Goal: Task Accomplishment & Management: Complete application form

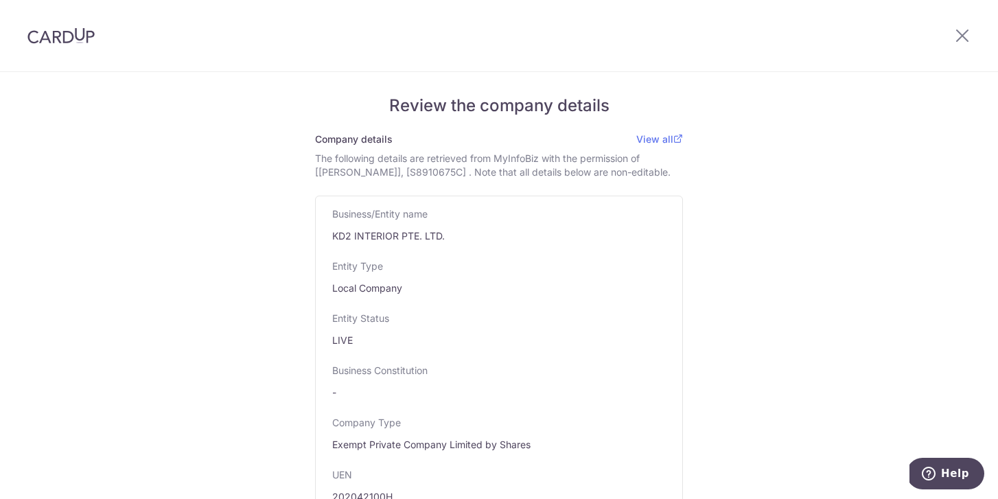
scroll to position [1085, 0]
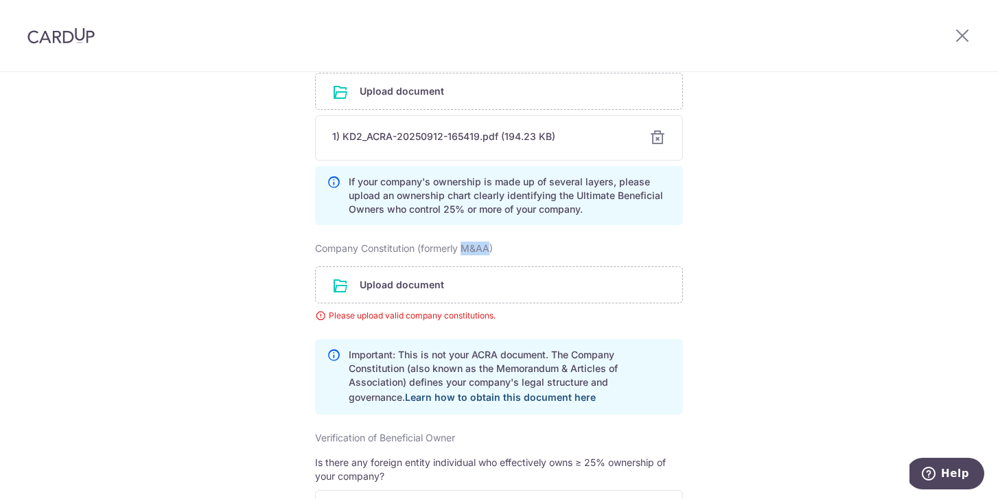
click at [472, 403] on link "Learn how to obtain this document here" at bounding box center [500, 397] width 191 height 12
click at [968, 32] on icon at bounding box center [962, 35] width 16 height 17
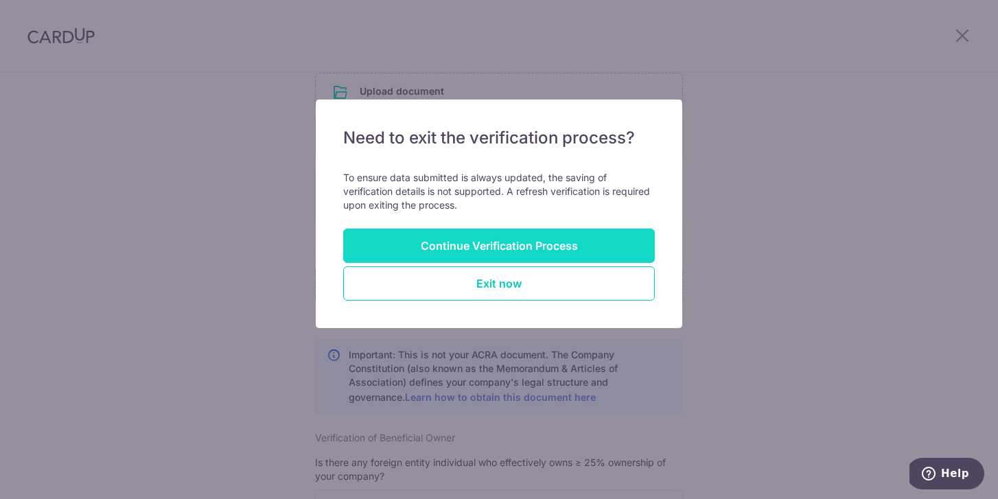
click at [611, 249] on button "Continue Verification Process" at bounding box center [499, 245] width 312 height 34
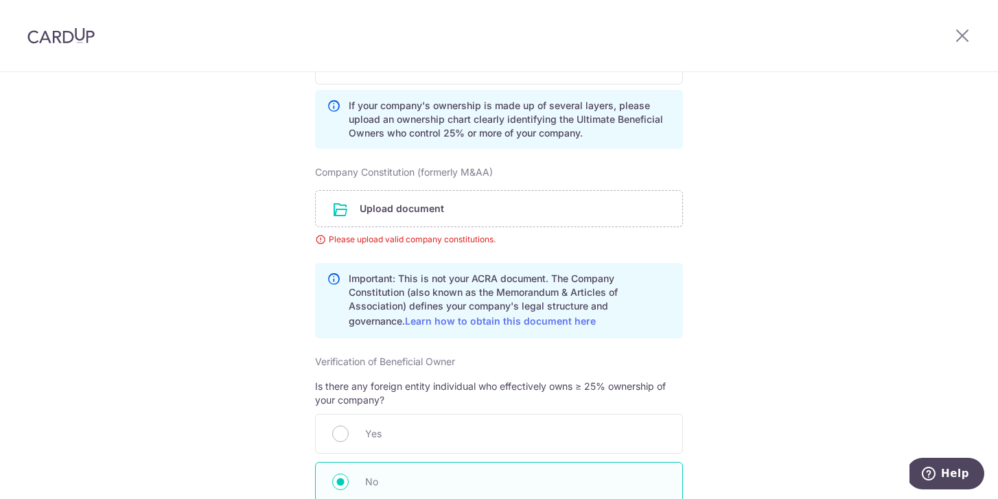
scroll to position [1161, 0]
click at [962, 38] on icon at bounding box center [962, 35] width 16 height 17
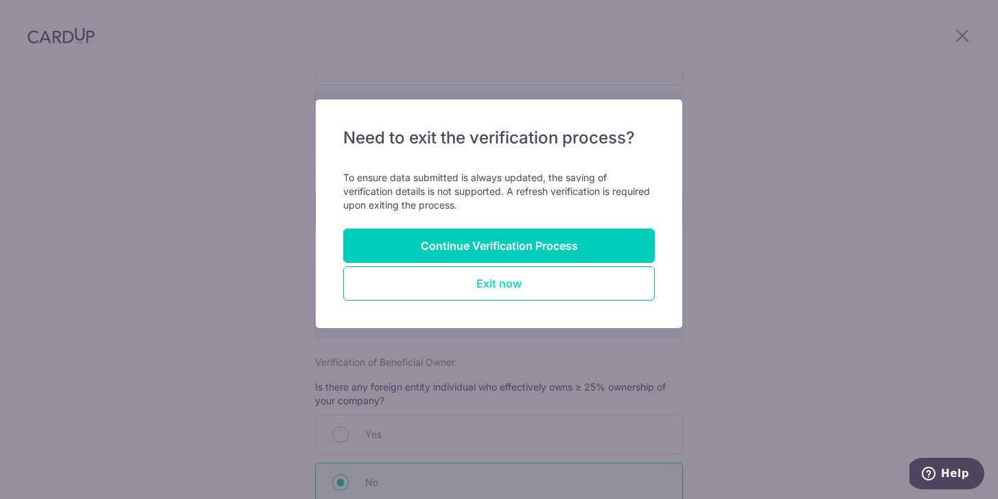
click at [556, 292] on button "Exit now" at bounding box center [499, 283] width 312 height 34
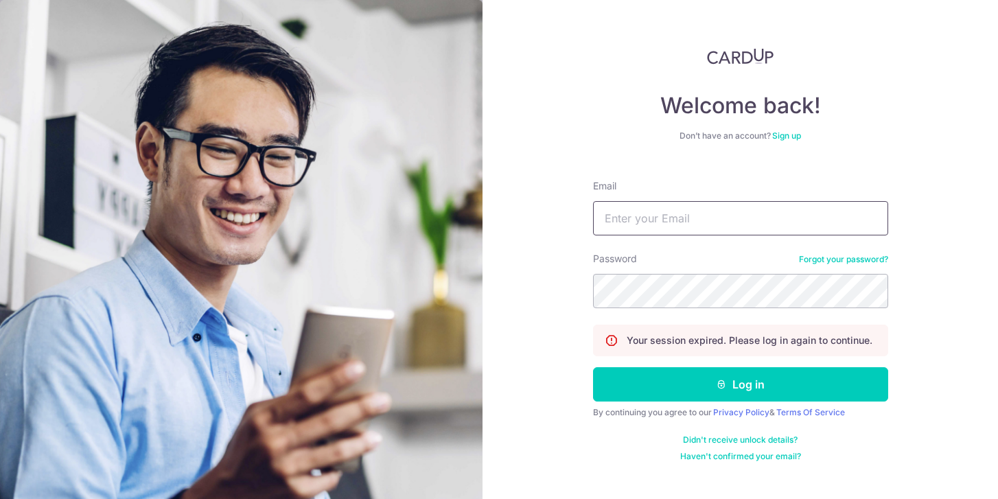
click at [635, 218] on input "Email" at bounding box center [740, 218] width 295 height 34
type input "[PERSON_NAME][EMAIL_ADDRESS][PERSON_NAME][DOMAIN_NAME]"
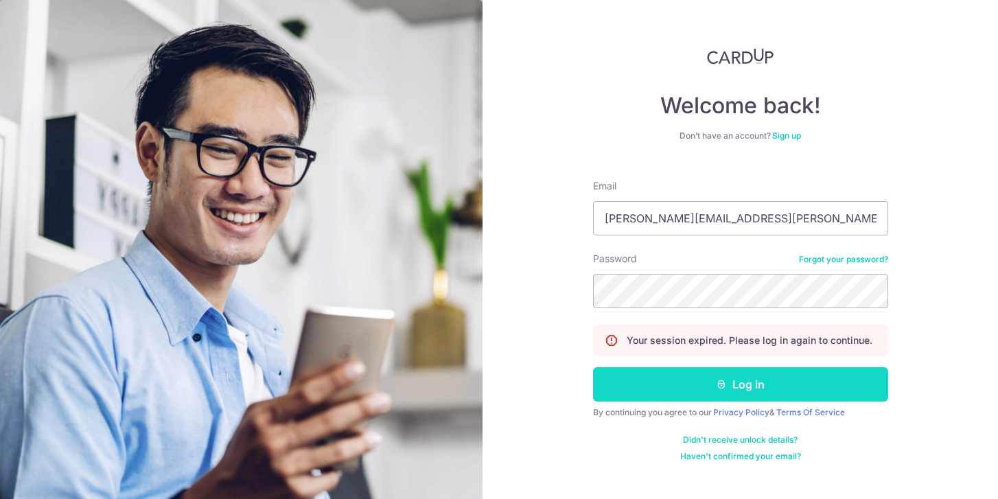
click at [654, 378] on button "Log in" at bounding box center [740, 384] width 295 height 34
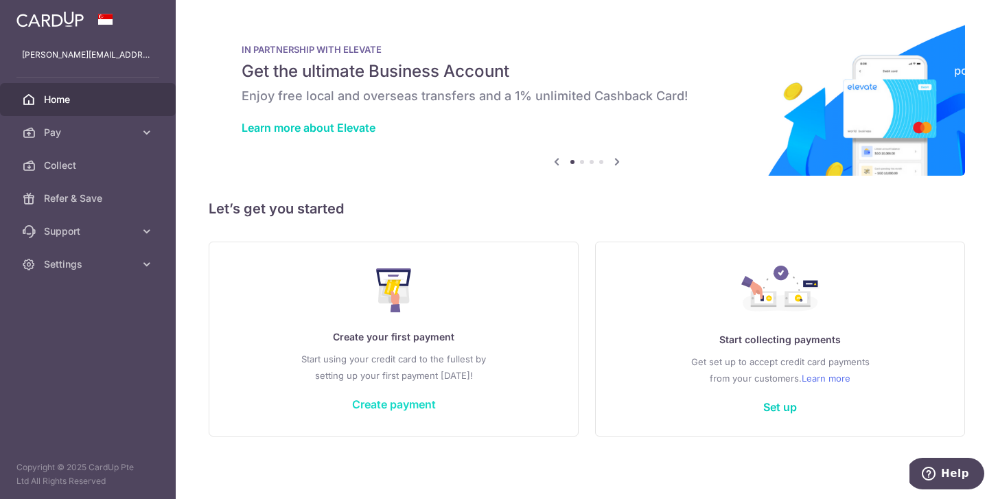
click at [383, 403] on link "Create payment" at bounding box center [394, 404] width 84 height 14
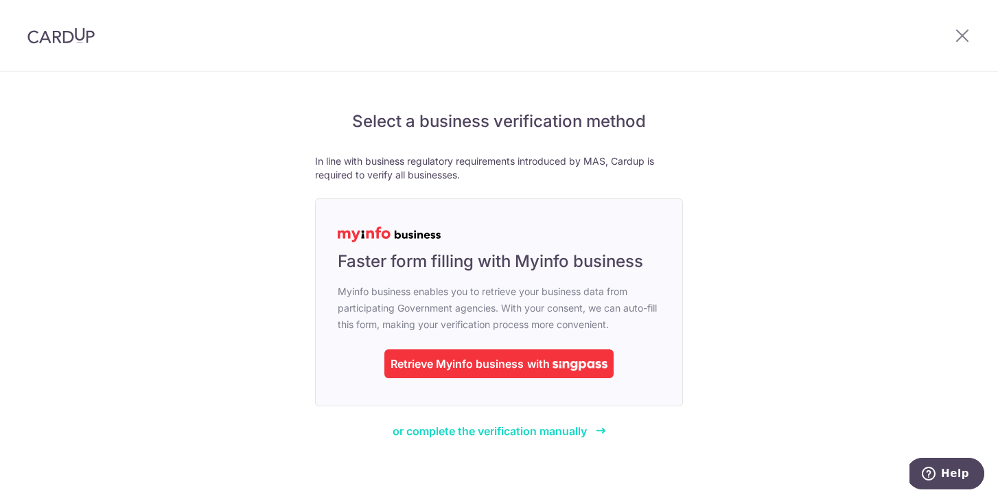
click at [499, 432] on span "or complete the verification manually" at bounding box center [489, 431] width 194 height 14
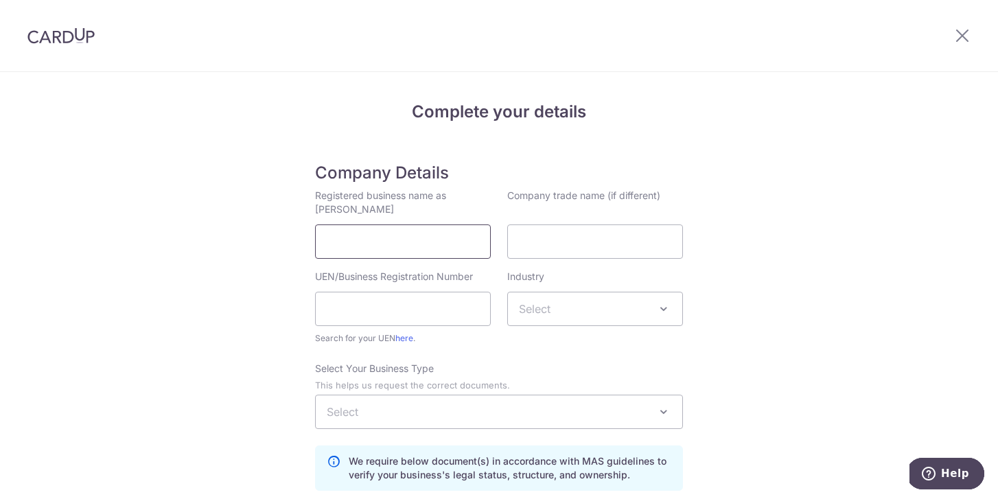
click at [393, 232] on input "Registered business name as per ACRA" at bounding box center [403, 241] width 176 height 34
type input "KD2 Interior Pte Ltd"
click at [351, 316] on input "UEN/Business Registration Number" at bounding box center [403, 309] width 176 height 34
type input "202042100H"
click at [559, 285] on div "Industry" at bounding box center [595, 281] width 176 height 22
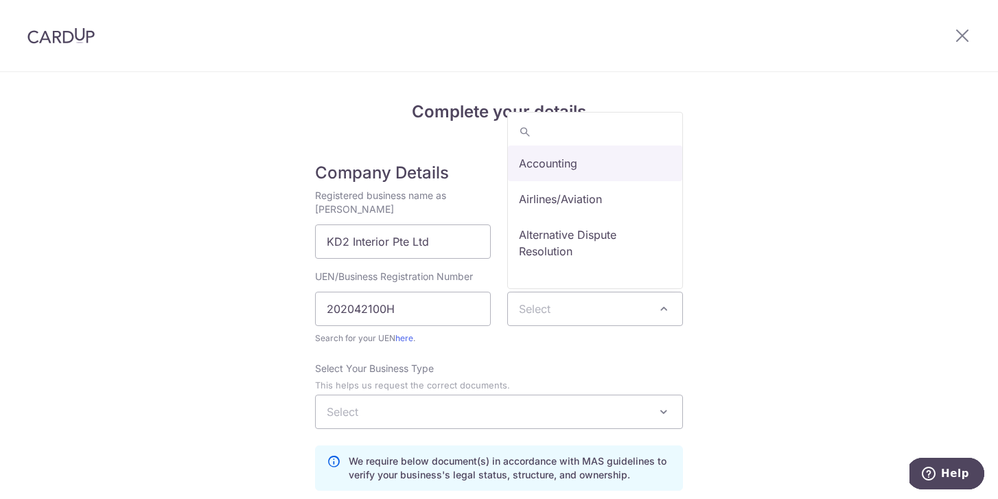
click at [552, 305] on span "Select" at bounding box center [595, 308] width 174 height 33
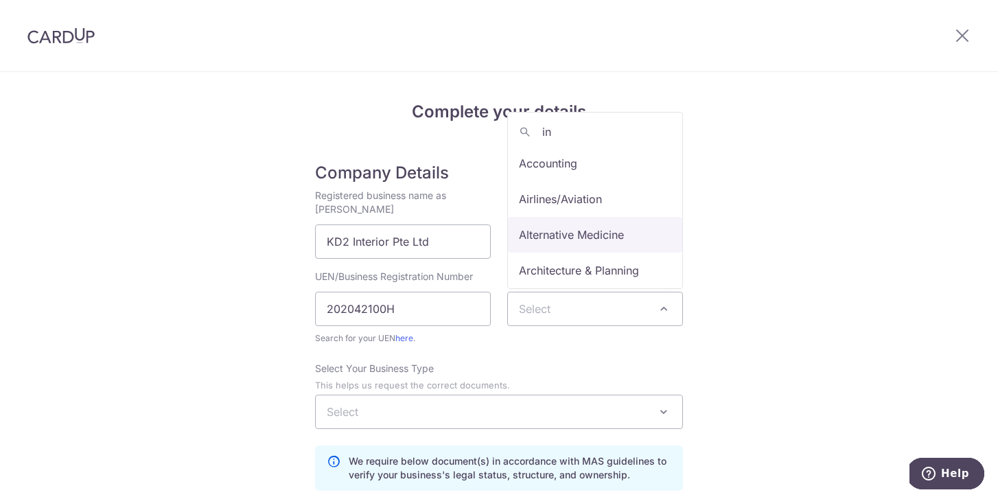
type input "i"
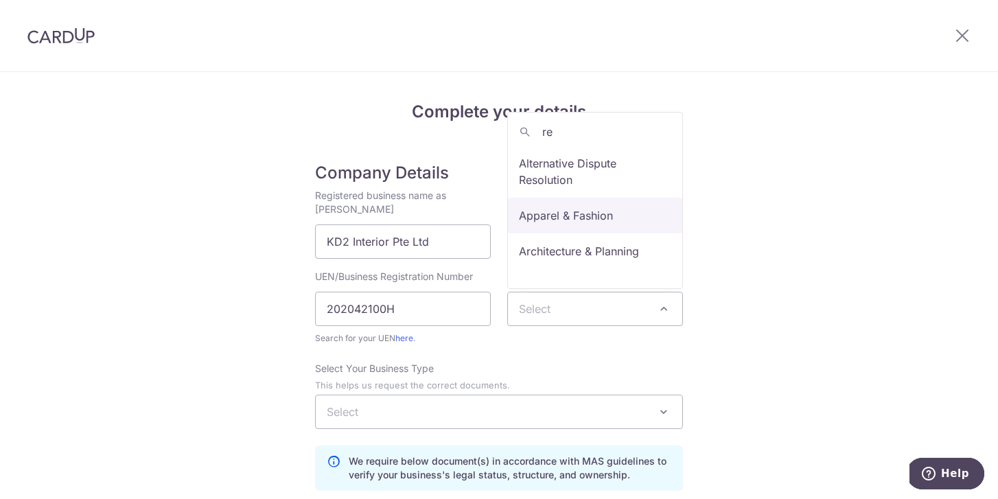
type input "r"
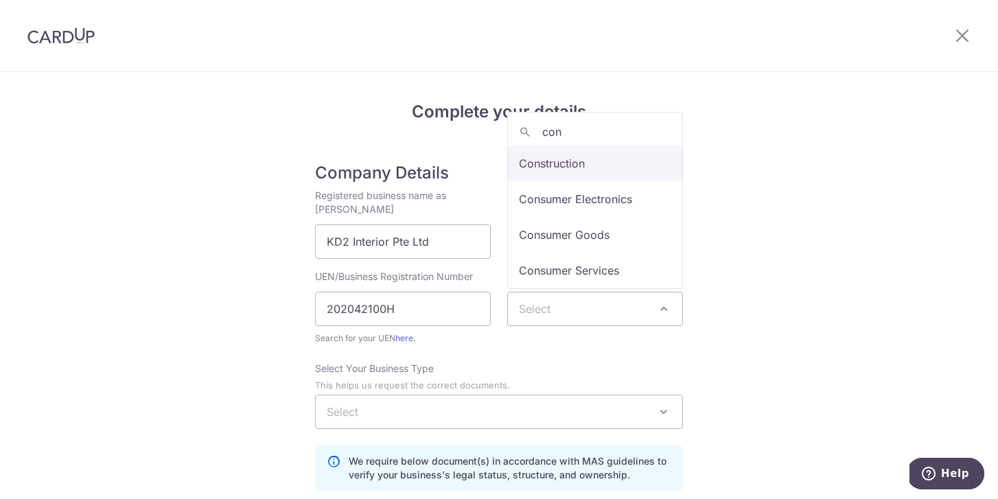
type input "con"
select select "20"
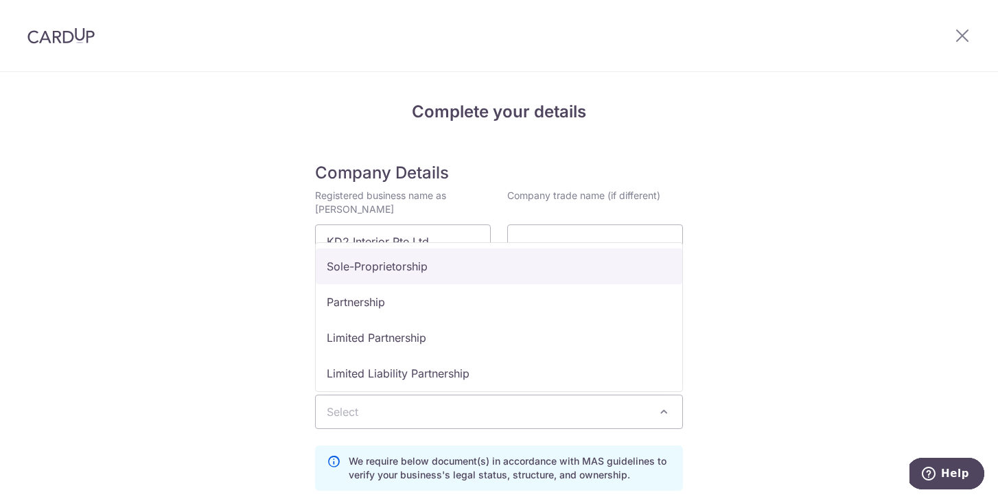
click at [627, 421] on span "Select" at bounding box center [499, 411] width 366 height 33
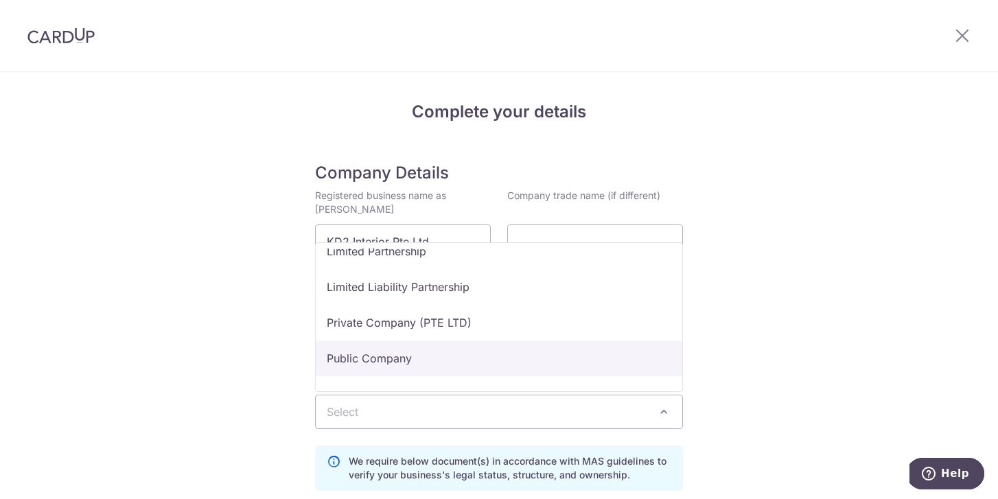
scroll to position [89, 0]
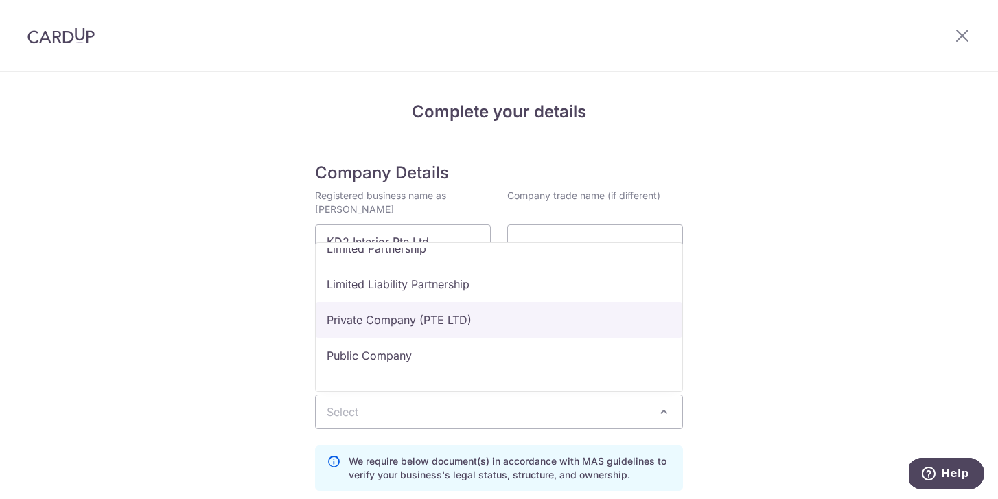
select select "Private Company (PTE LTD)"
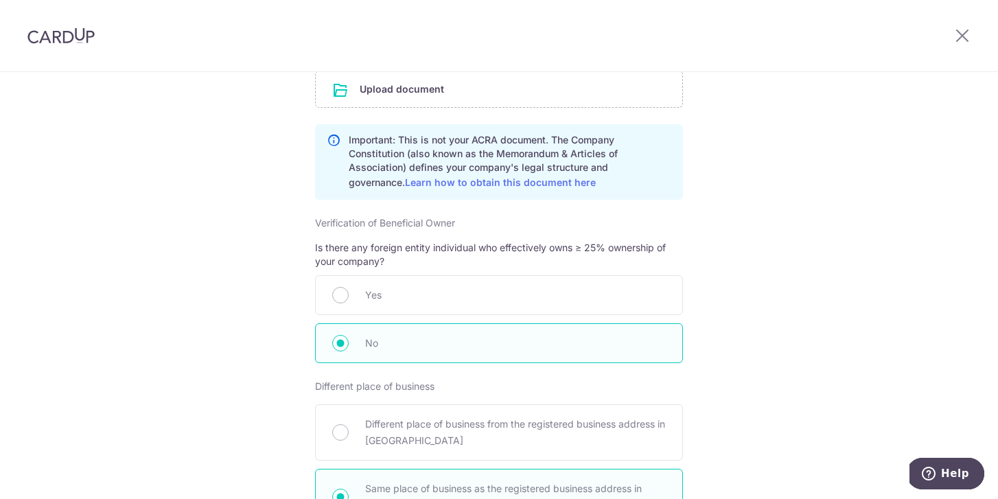
scroll to position [666, 0]
click at [964, 48] on div at bounding box center [961, 35] width 71 height 71
click at [964, 34] on icon at bounding box center [962, 35] width 16 height 17
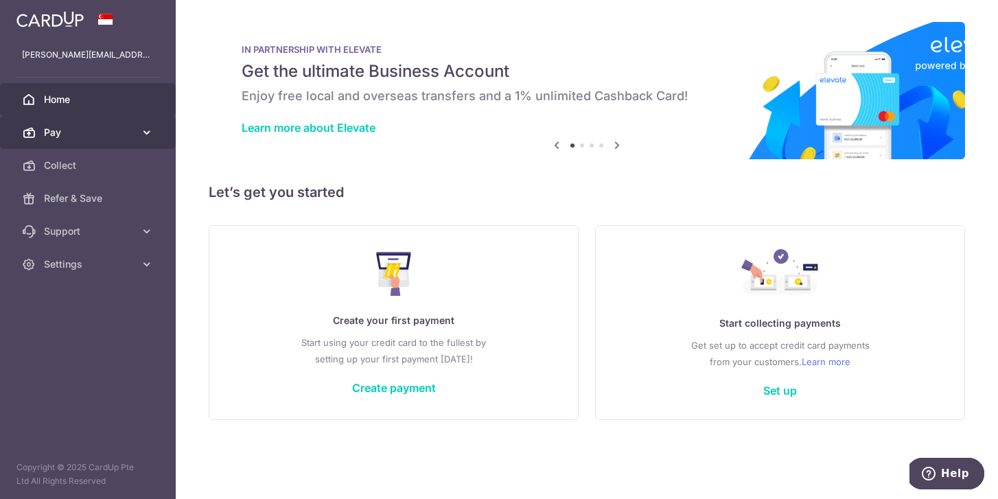
click at [130, 136] on span "Pay" at bounding box center [89, 133] width 91 height 14
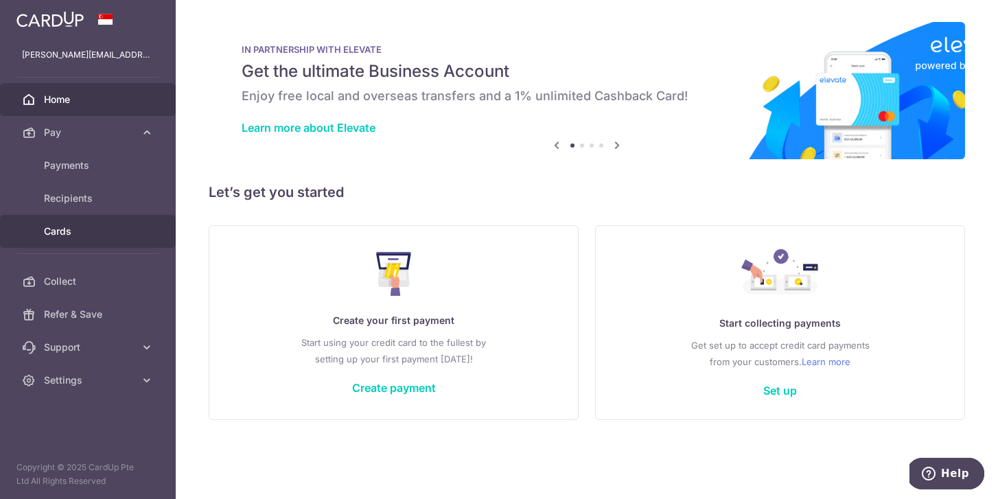
click at [103, 235] on span "Cards" at bounding box center [89, 231] width 91 height 14
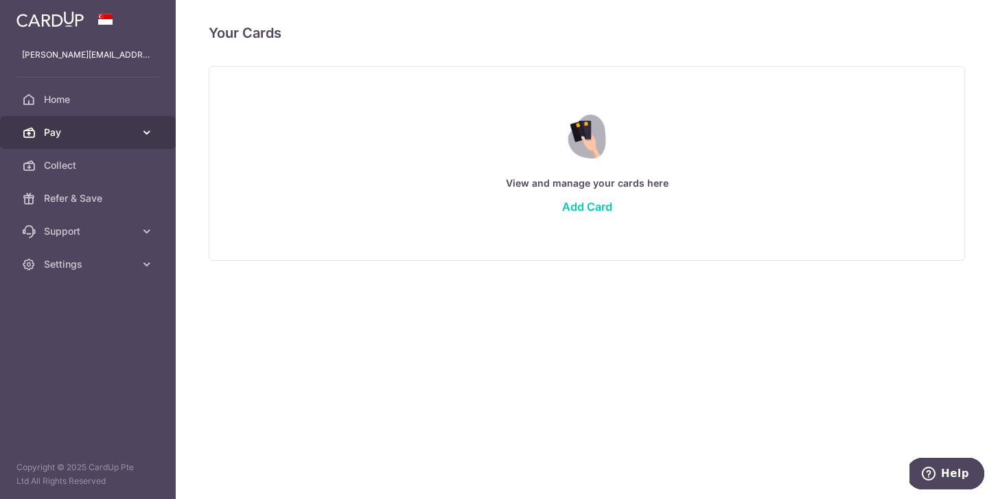
click at [126, 135] on span "Pay" at bounding box center [89, 133] width 91 height 14
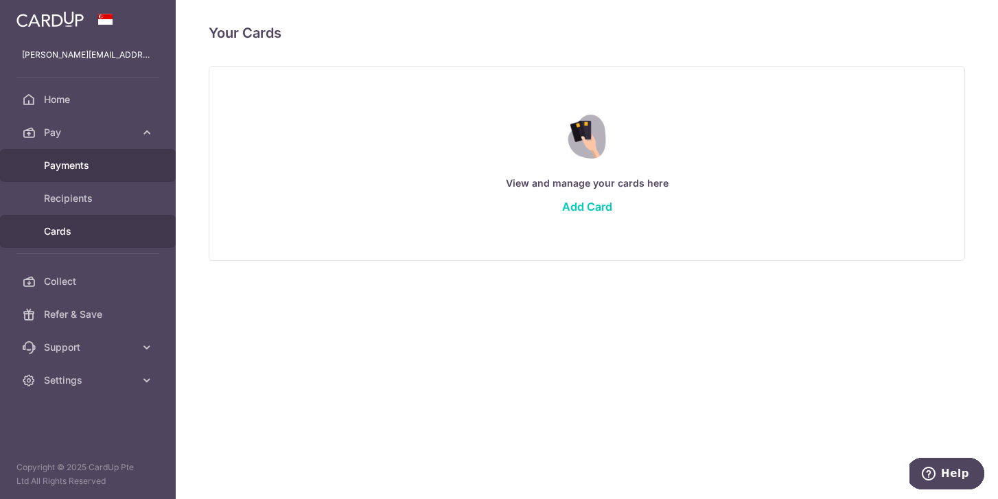
click at [117, 169] on span "Payments" at bounding box center [89, 166] width 91 height 14
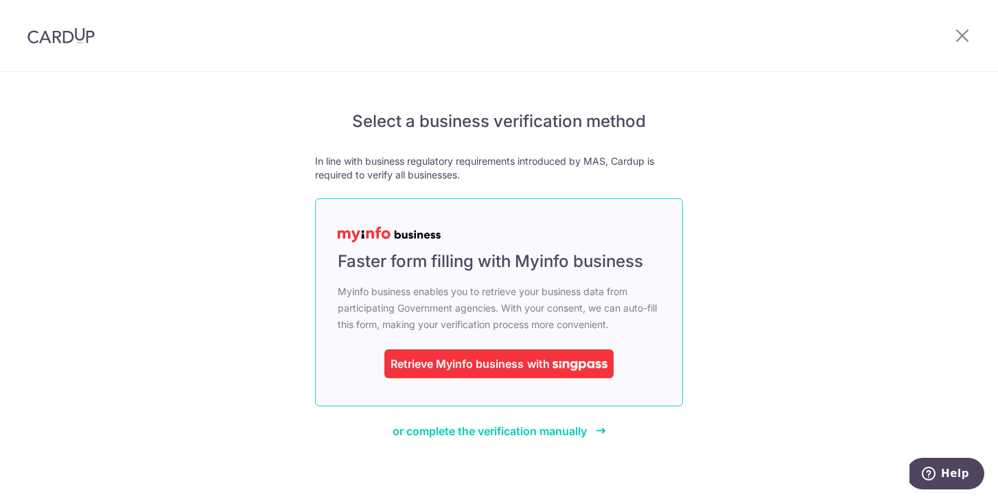
click at [470, 366] on div "Retrieve Myinfo business" at bounding box center [456, 363] width 133 height 16
click at [434, 368] on div "Retrieve Myinfo business" at bounding box center [456, 363] width 133 height 16
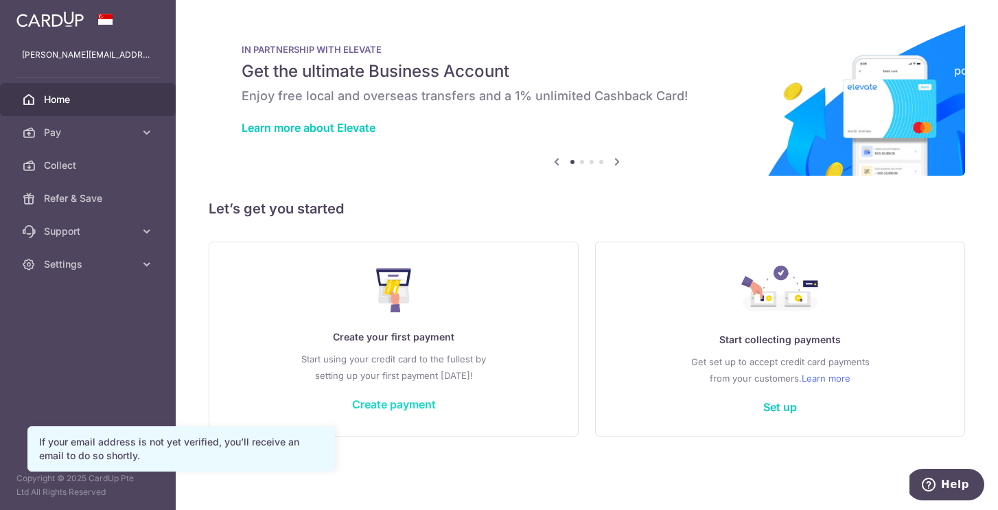
click at [404, 408] on link "Create payment" at bounding box center [394, 404] width 84 height 14
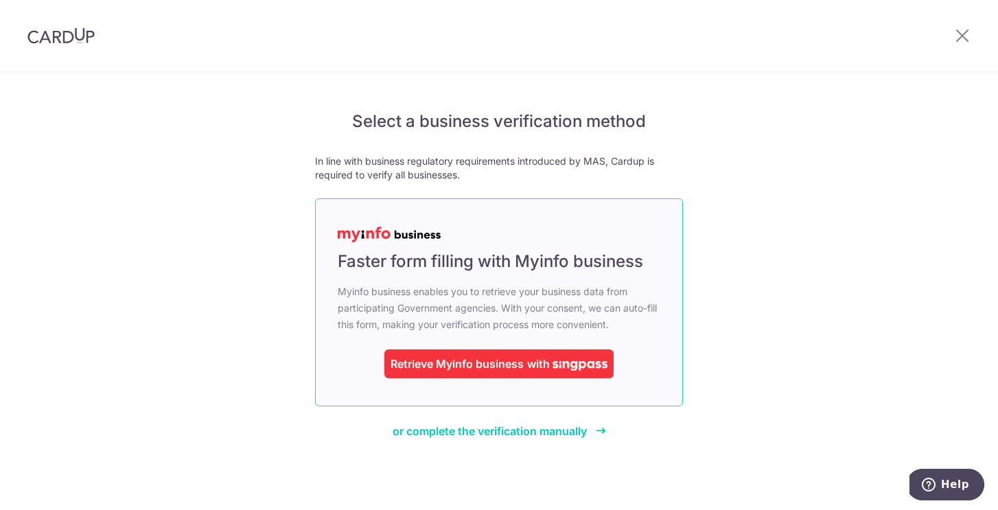
click at [451, 371] on div "Retrieve Myinfo business" at bounding box center [456, 363] width 133 height 16
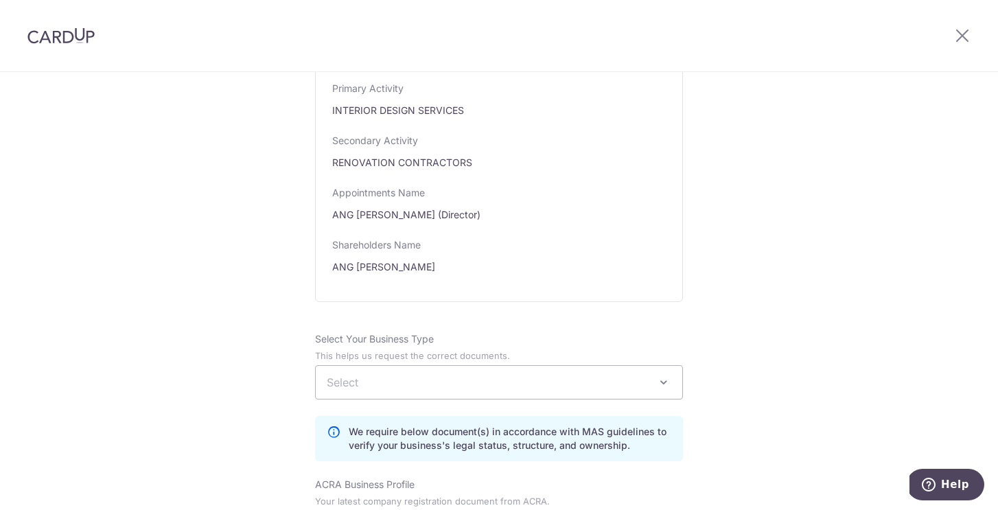
scroll to position [646, 0]
click at [572, 394] on span "Select" at bounding box center [499, 383] width 366 height 33
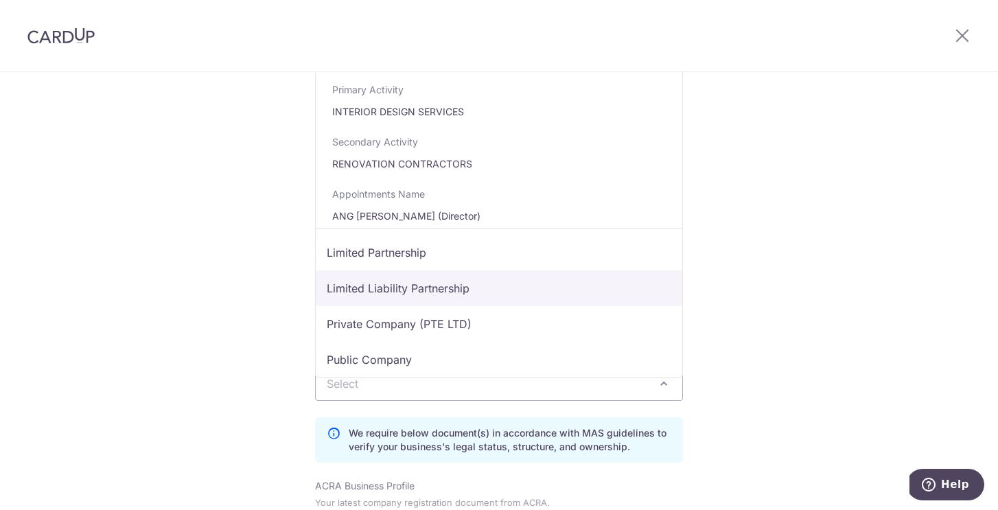
scroll to position [79, 0]
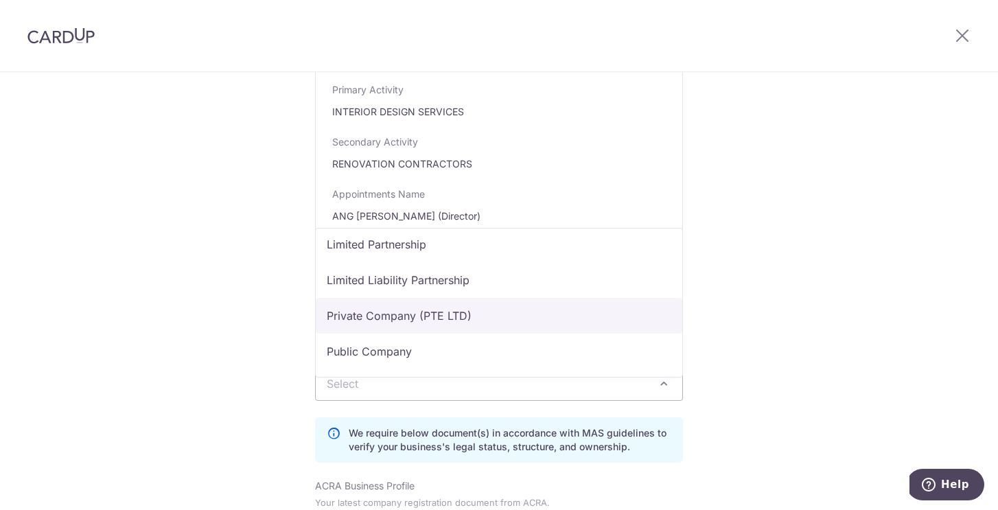
select select "Private Company (PTE LTD)"
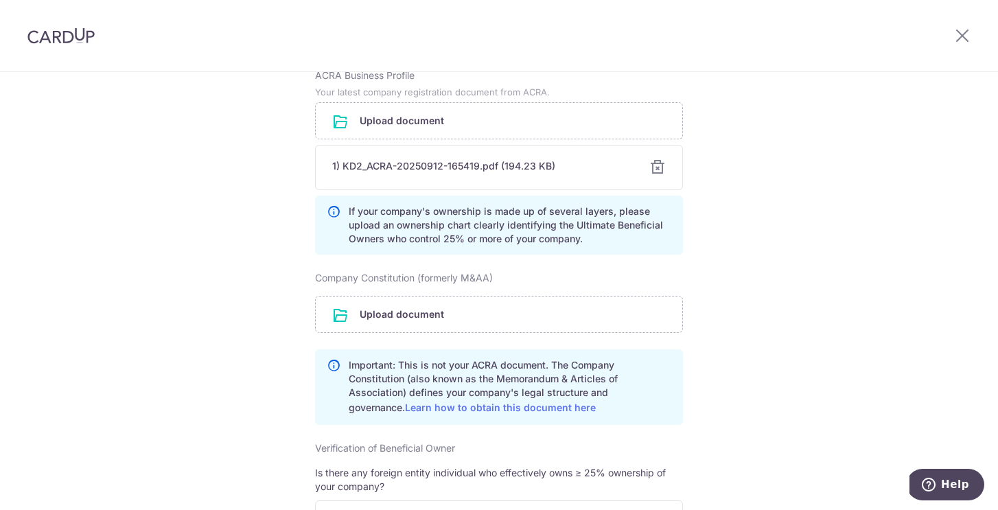
scroll to position [1076, 0]
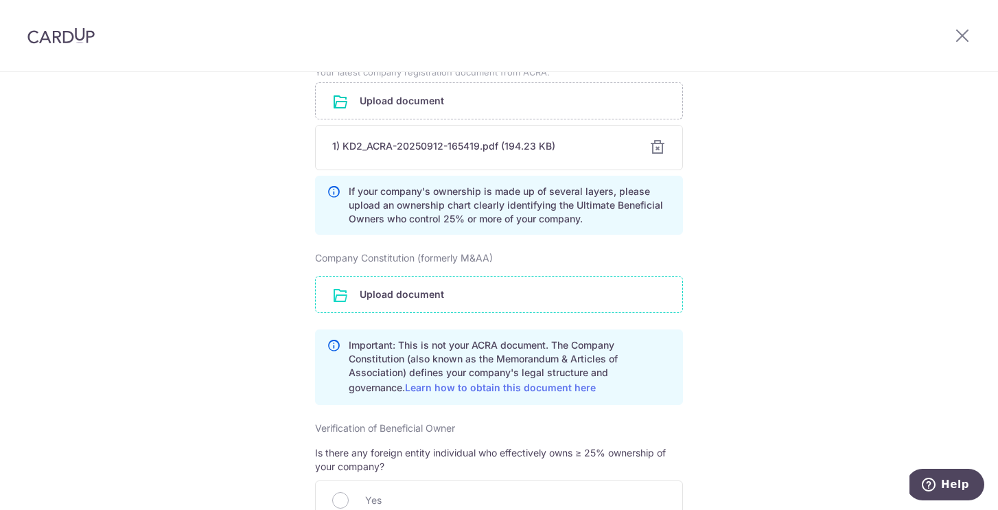
click at [510, 312] on input "file" at bounding box center [499, 295] width 366 height 36
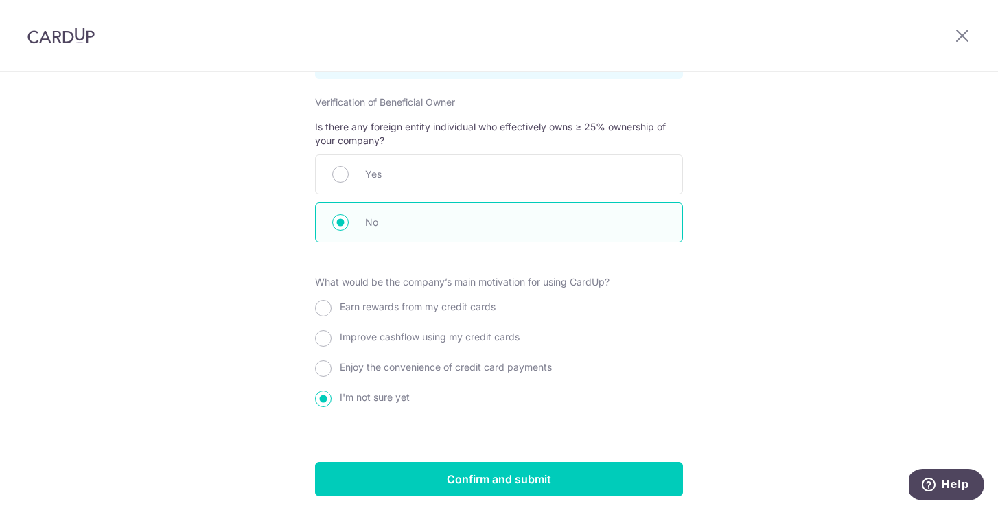
scroll to position [1454, 0]
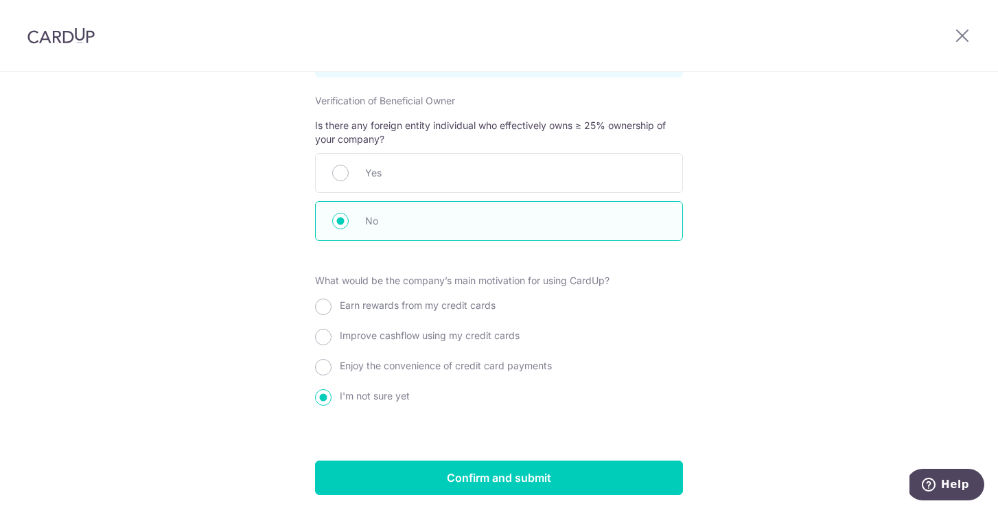
click at [517, 371] on span "Enjoy the convenience of credit card payments" at bounding box center [446, 366] width 212 height 12
click at [331, 373] on input "Enjoy the convenience of credit card payments" at bounding box center [323, 367] width 16 height 16
radio input "true"
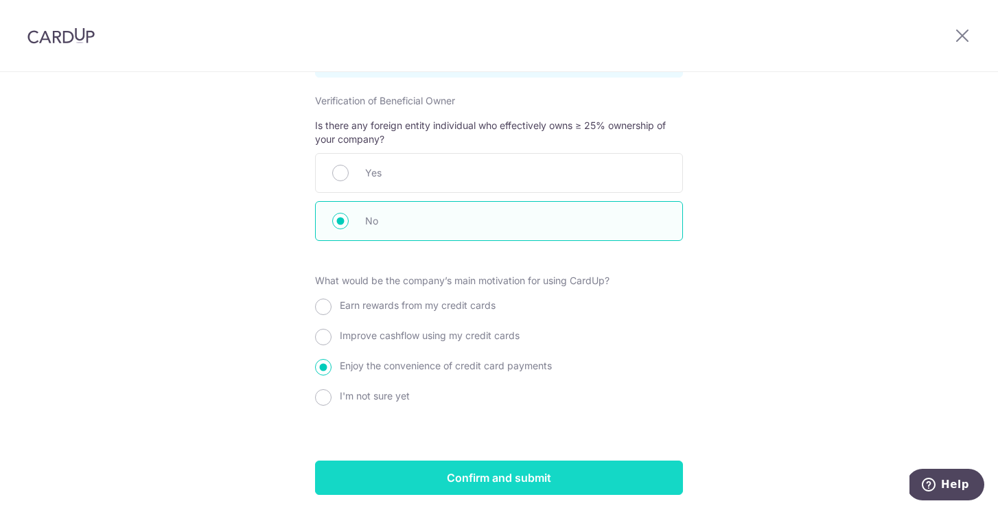
click at [479, 486] on input "Confirm and submit" at bounding box center [499, 477] width 368 height 34
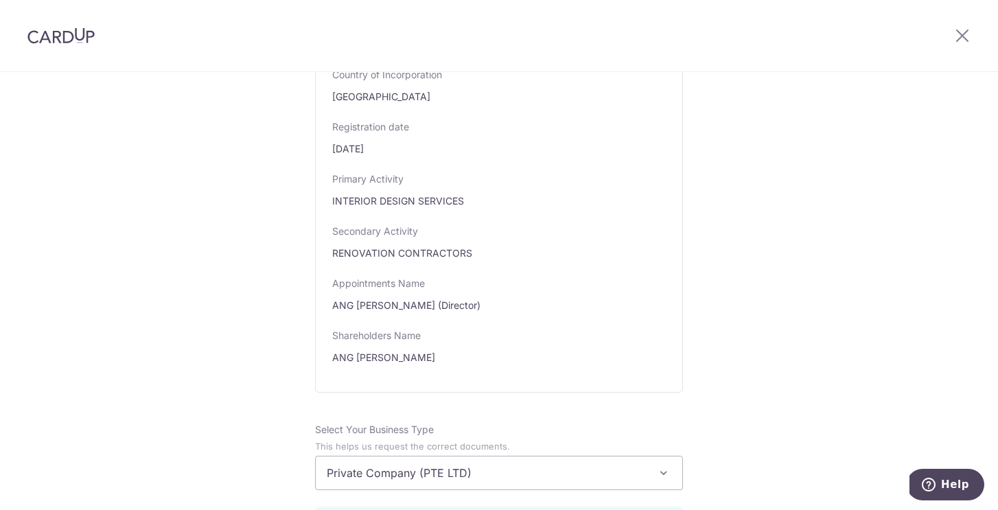
scroll to position [431, 0]
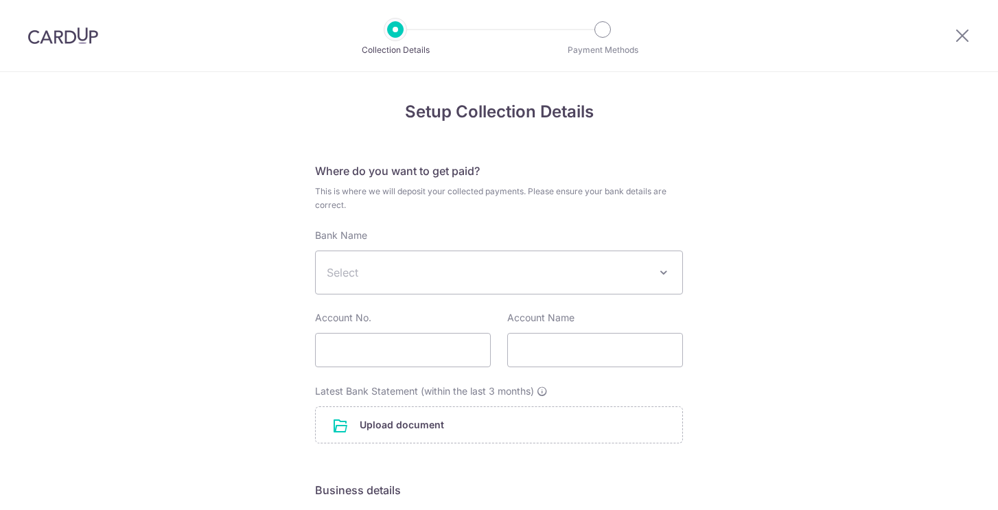
click at [631, 279] on span "Select" at bounding box center [488, 272] width 322 height 16
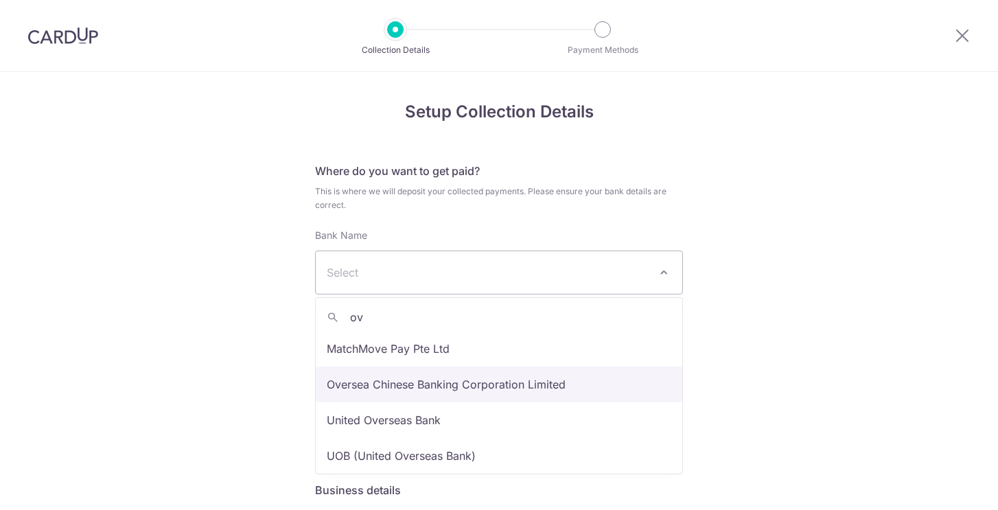
type input "ov"
select select "12"
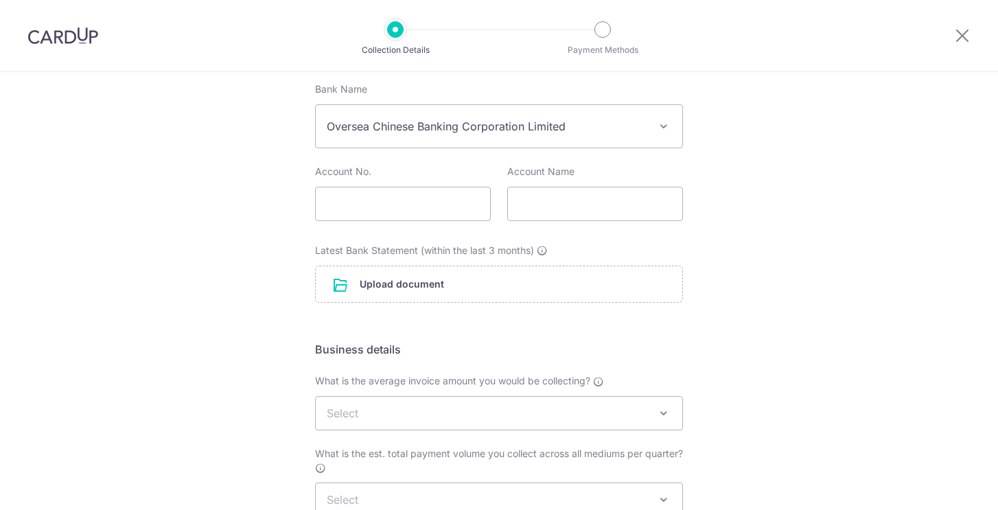
scroll to position [149, 0]
click at [447, 211] on input "text" at bounding box center [403, 201] width 176 height 34
paste input "601483753001"
type input "601483753001"
click at [570, 200] on input "text" at bounding box center [595, 201] width 176 height 34
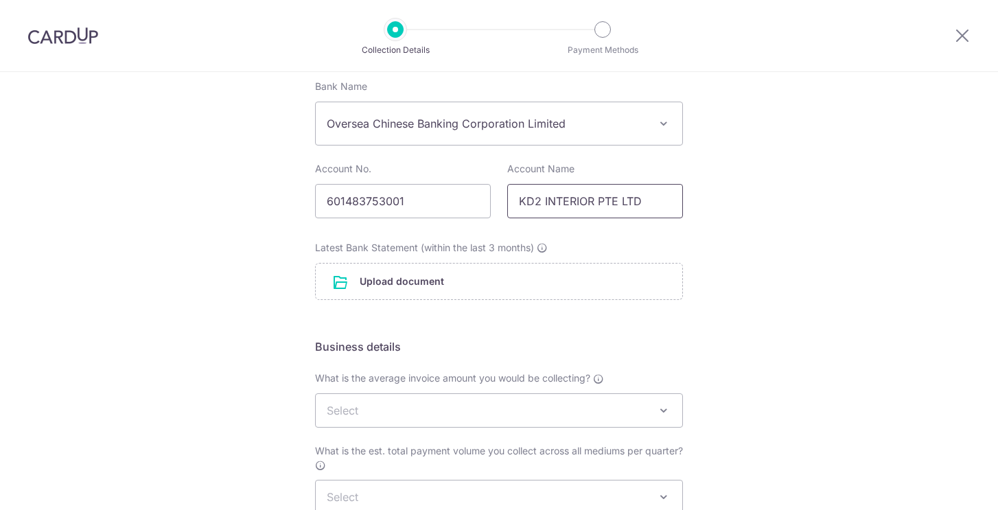
type input "KD2 INTERIOR PTE LTD"
click at [495, 272] on input "file" at bounding box center [499, 281] width 366 height 36
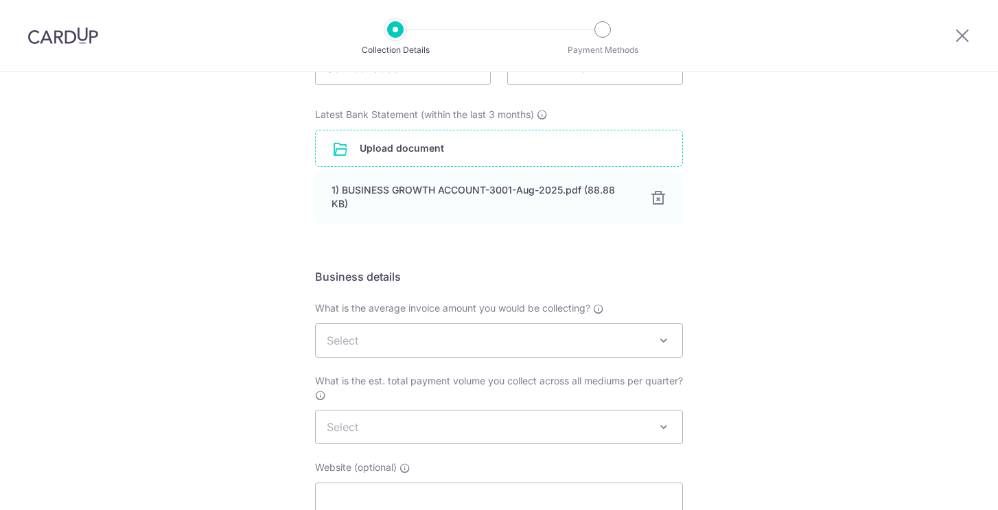
scroll to position [284, 0]
click at [596, 336] on span "Select" at bounding box center [499, 338] width 366 height 33
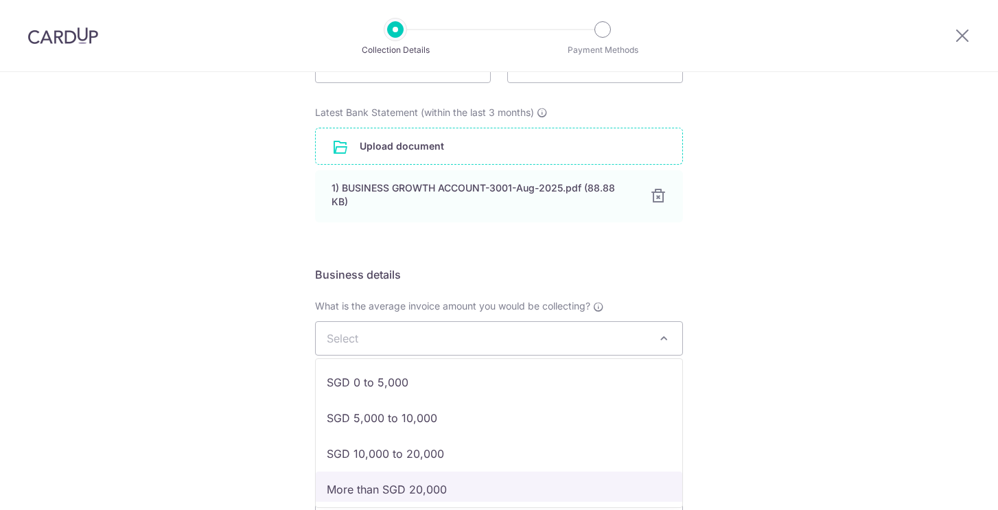
select select "More than SGD 20,000"
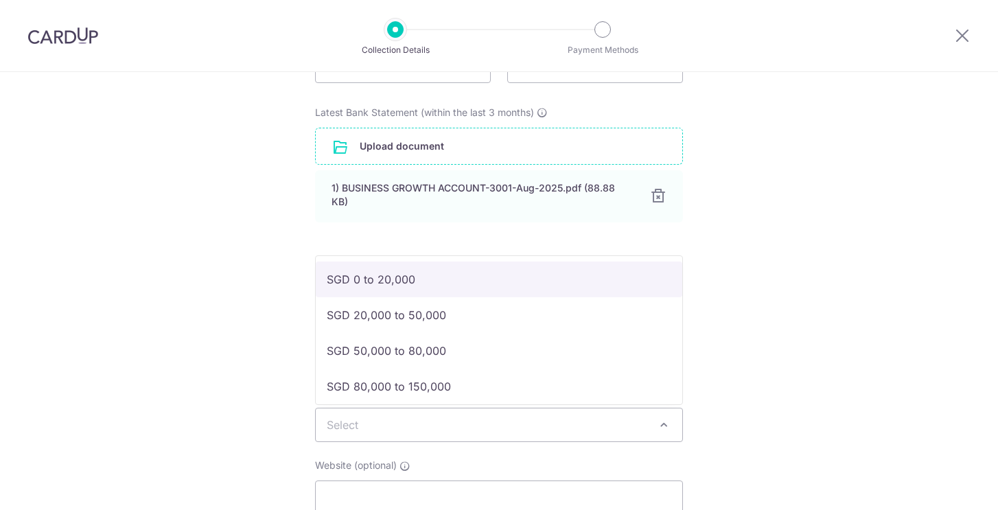
click at [572, 424] on span "Select" at bounding box center [499, 424] width 366 height 33
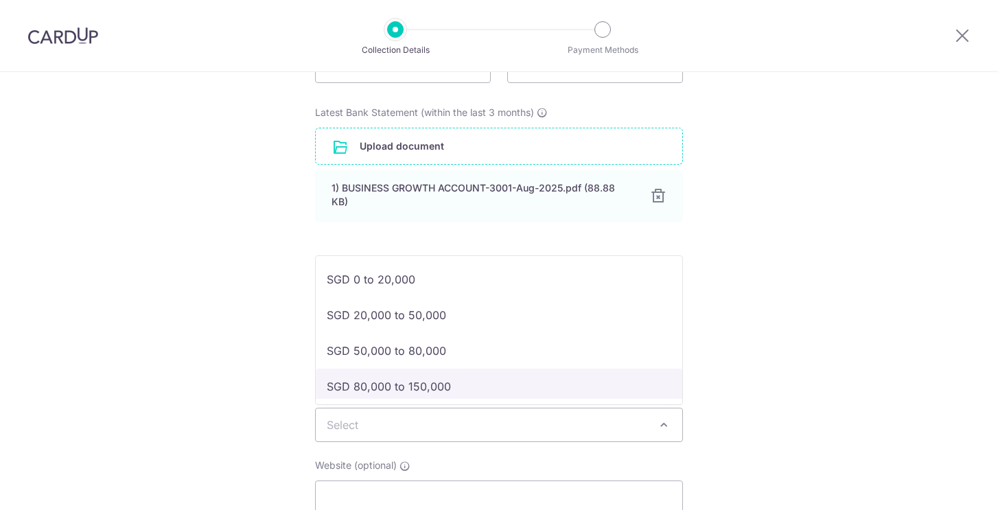
click at [828, 399] on div "Setup Collection Details Where do you want to get paid? This is where we will d…" at bounding box center [499, 228] width 998 height 880
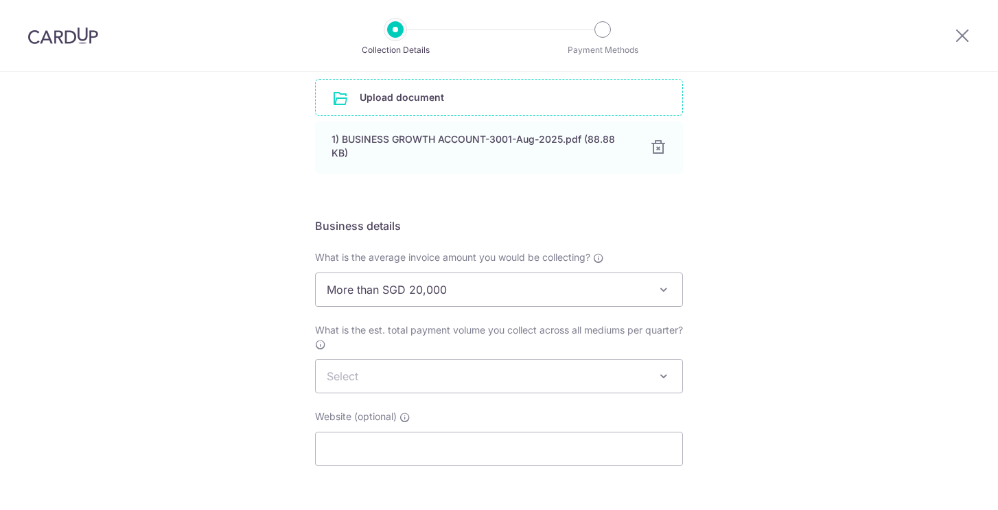
scroll to position [334, 0]
click at [647, 373] on span "Select" at bounding box center [499, 374] width 366 height 33
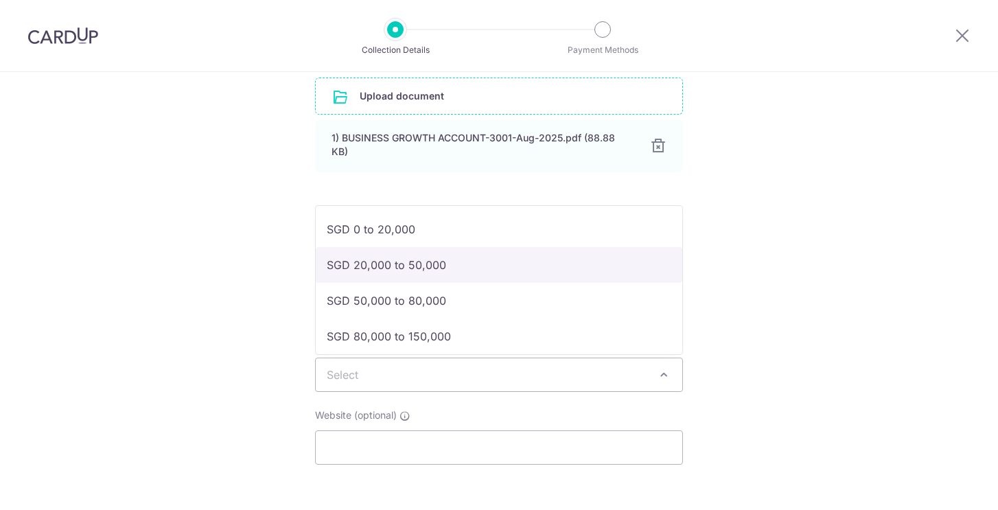
select select "SGD 20,000 to 50,000"
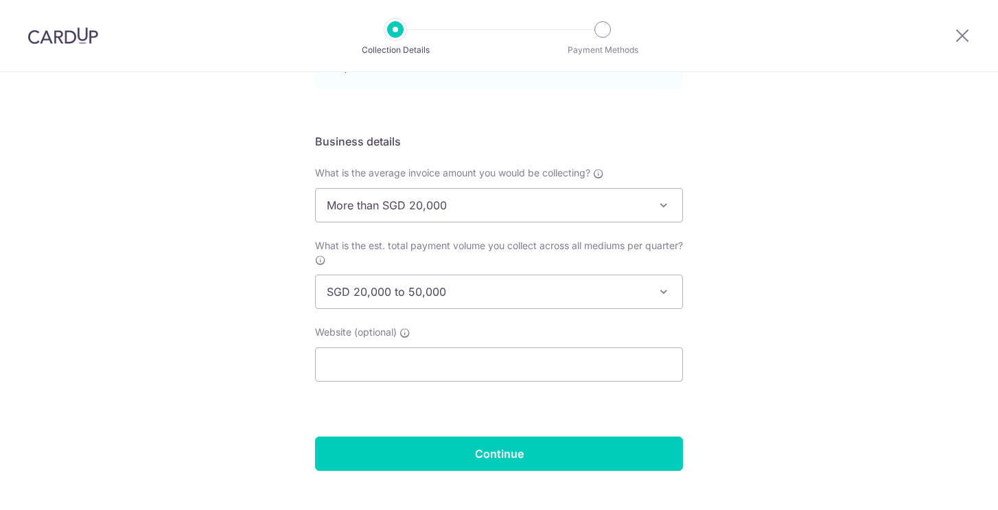
scroll to position [443, 0]
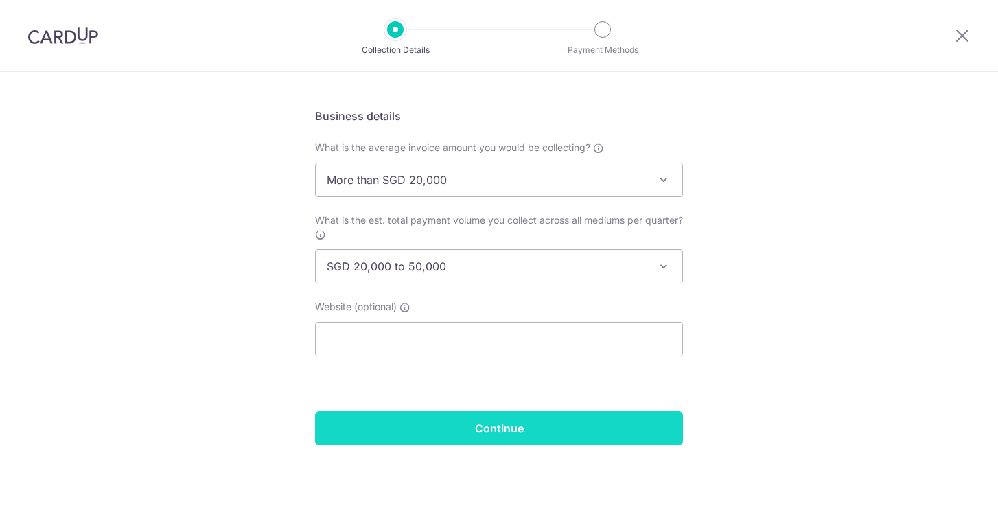
click at [565, 427] on input "Continue" at bounding box center [499, 428] width 368 height 34
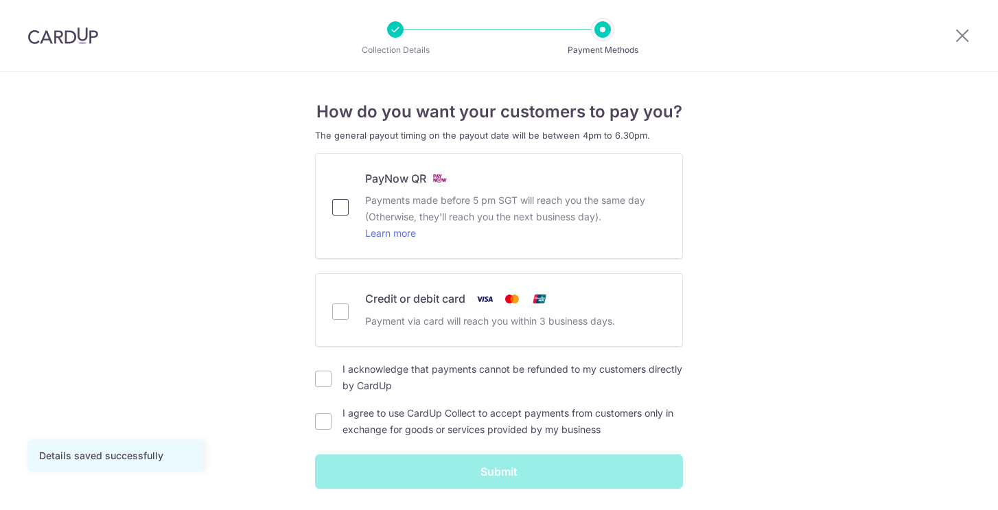
click at [341, 209] on input "PayNow QR Payments made before 5 pm SGT will reach you the same day (Otherwise,…" at bounding box center [340, 207] width 16 height 16
checkbox input "true"
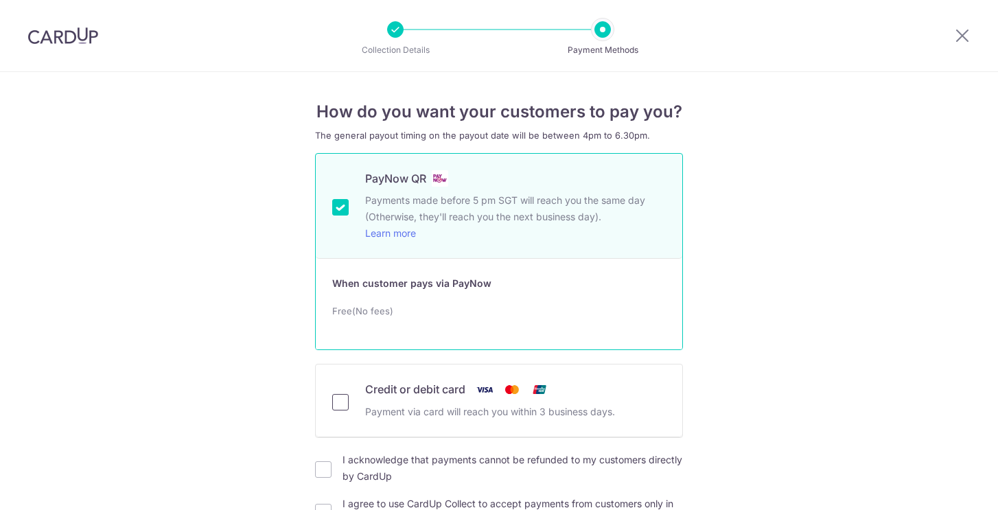
click at [343, 403] on input "Credit or debit card Payment via card will reach you within 3 business days." at bounding box center [340, 402] width 16 height 16
checkbox input "true"
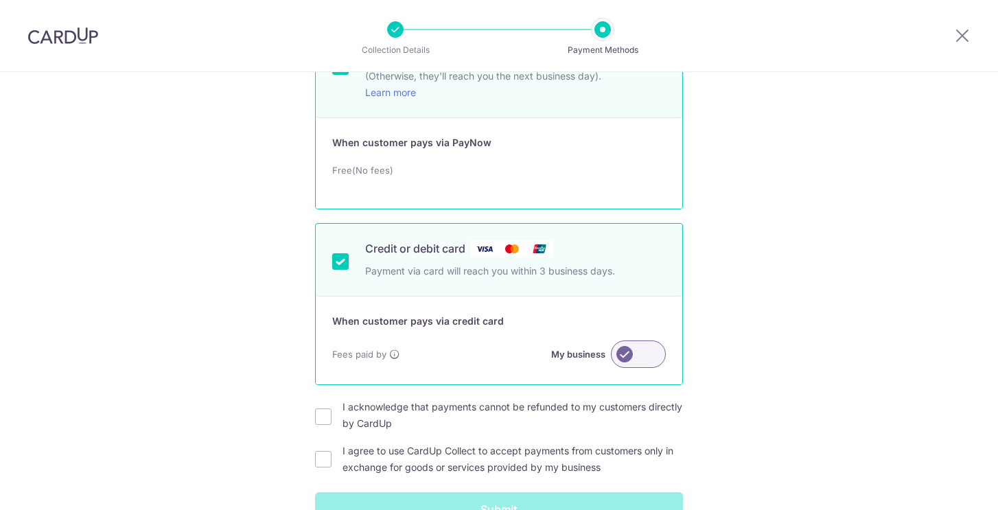
scroll to position [159, 0]
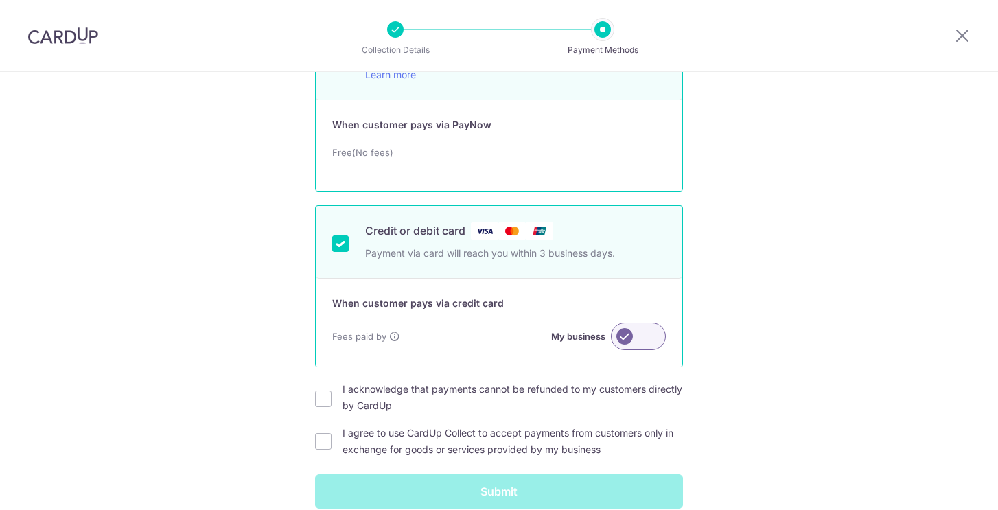
click at [640, 334] on label at bounding box center [638, 335] width 55 height 27
click at [0, 0] on input "My business" at bounding box center [0, 0] width 0 height 0
click at [329, 402] on input "I acknowledge that payments cannot be refunded to my customers directly by Card…" at bounding box center [323, 398] width 16 height 16
checkbox input "true"
click at [324, 438] on input "I agree to use CardUp Collect to accept payments from customers only in exchang…" at bounding box center [323, 441] width 16 height 16
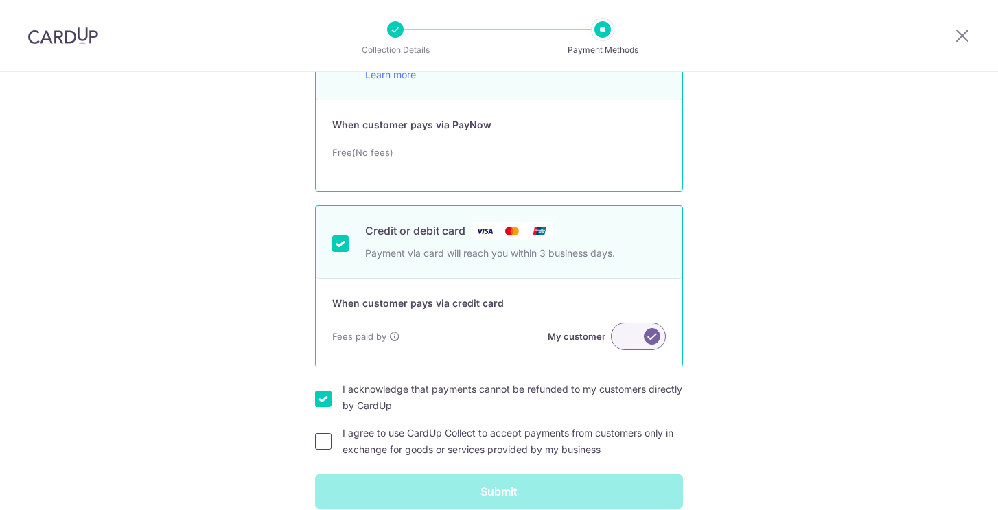
checkbox input "true"
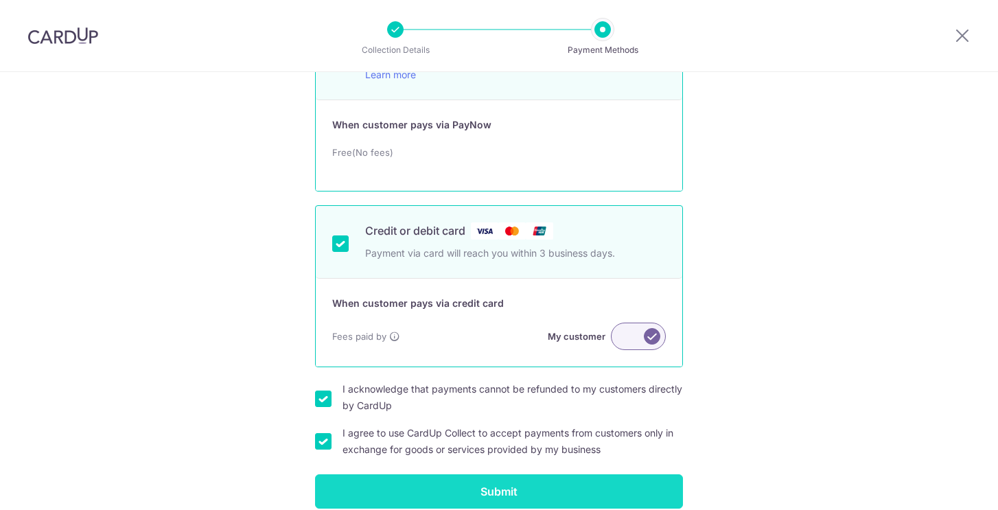
click at [359, 485] on input "Submit" at bounding box center [499, 491] width 368 height 34
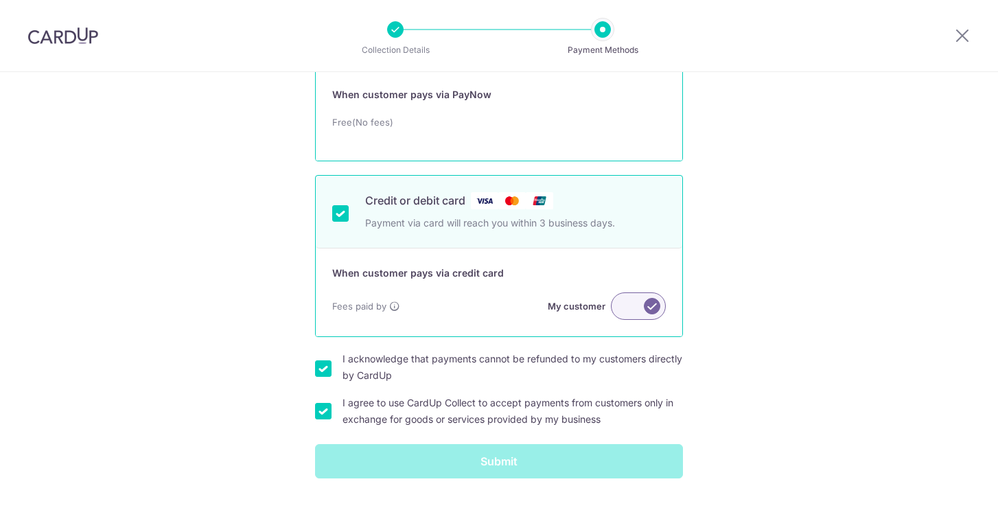
scroll to position [222, 0]
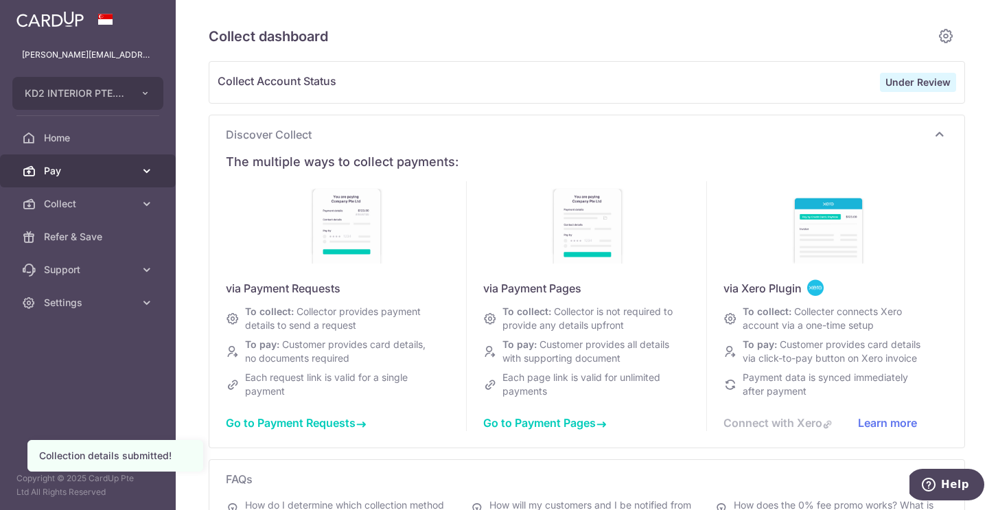
click at [120, 166] on span "Pay" at bounding box center [89, 171] width 91 height 14
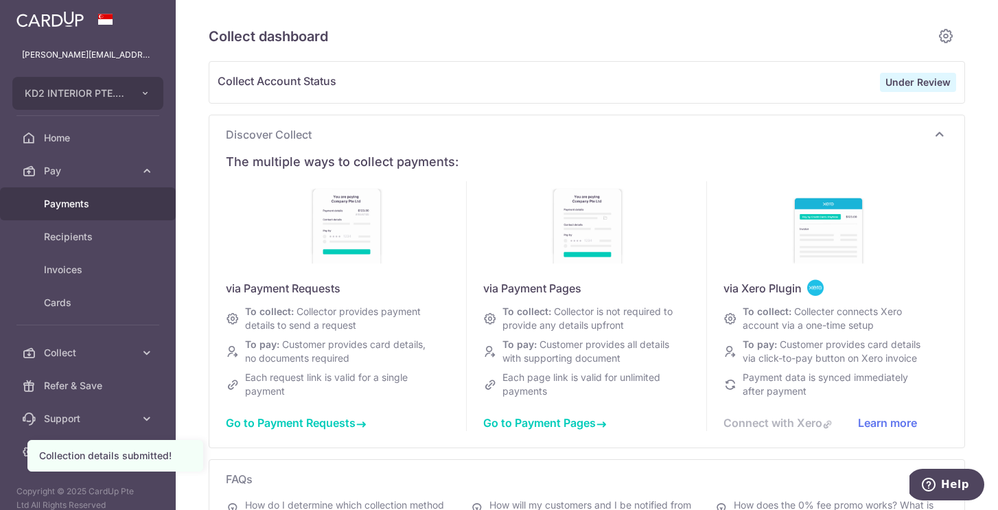
click at [106, 203] on span "Payments" at bounding box center [89, 204] width 91 height 14
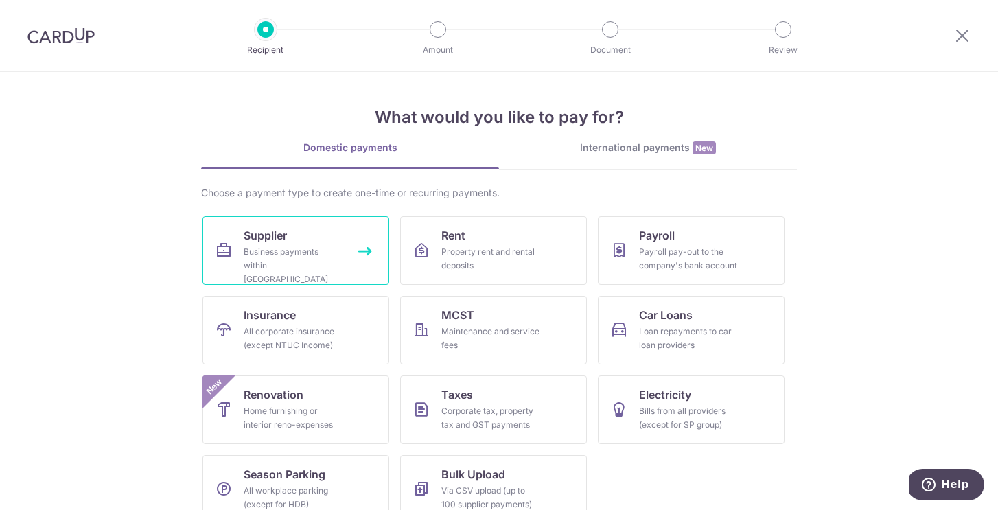
click at [263, 281] on link "Supplier Business payments within Singapore" at bounding box center [295, 250] width 187 height 69
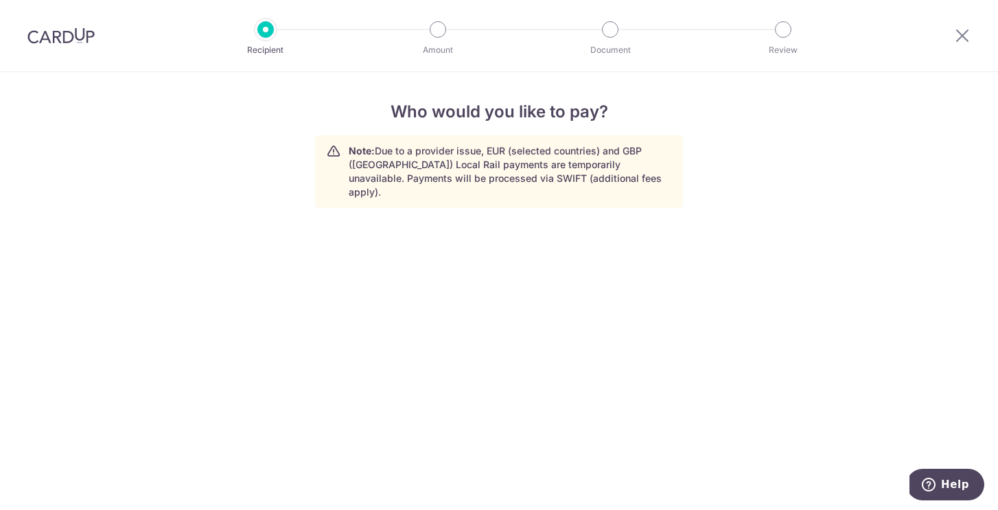
click at [504, 188] on div "Note: Due to a provider issue, EUR (selected countries) and GBP ([GEOGRAPHIC_DA…" at bounding box center [499, 171] width 368 height 73
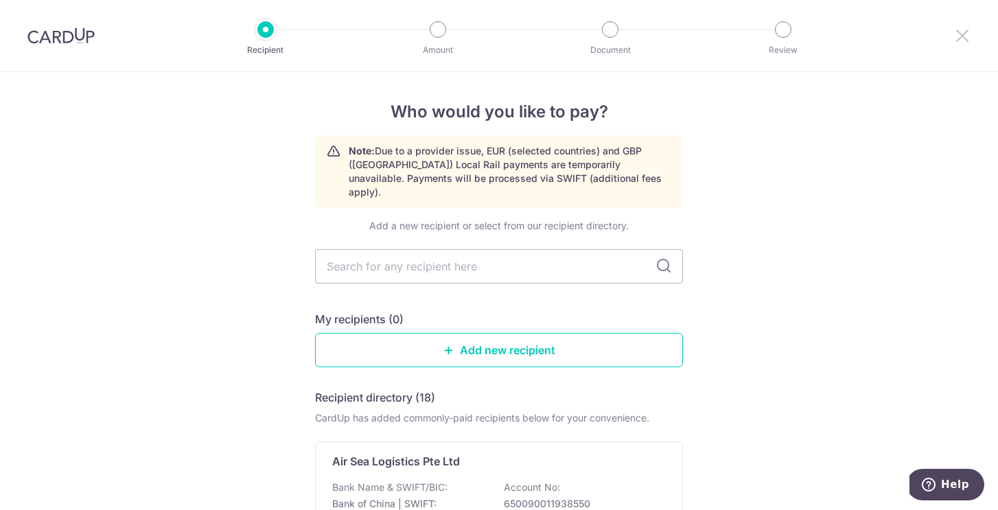
click at [963, 38] on icon at bounding box center [962, 35] width 16 height 17
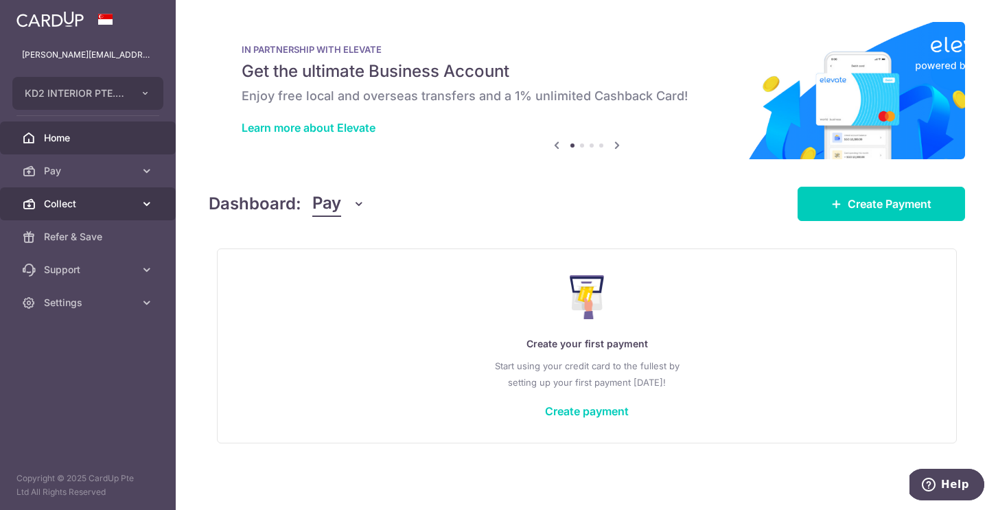
click at [104, 199] on span "Collect" at bounding box center [89, 204] width 91 height 14
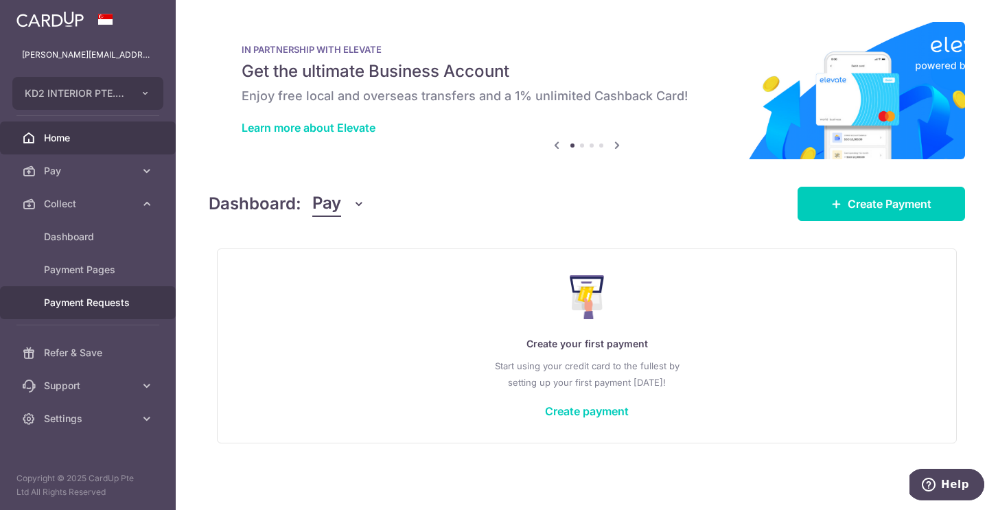
click at [95, 308] on span "Payment Requests" at bounding box center [89, 303] width 91 height 14
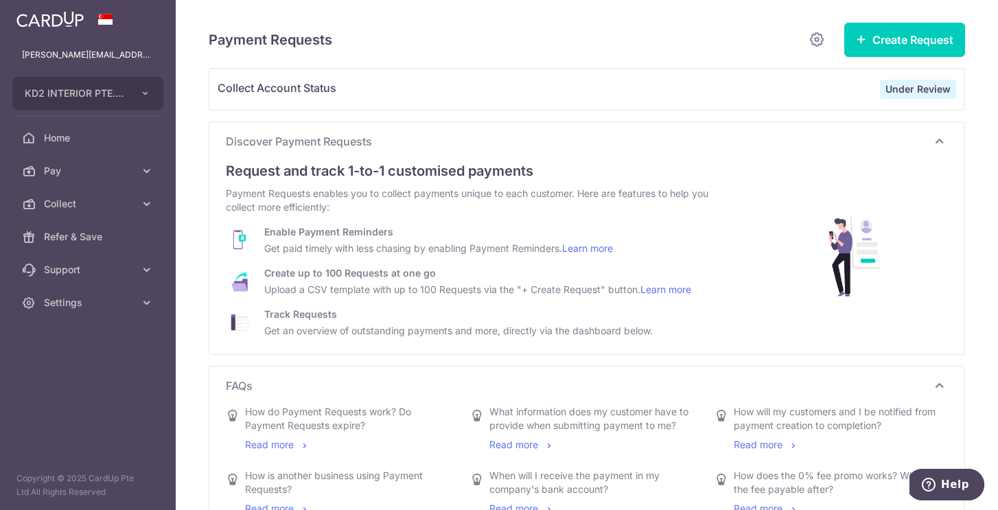
click at [911, 89] on strong "Under Review" at bounding box center [917, 89] width 65 height 12
